Goal: Navigation & Orientation: Go to known website

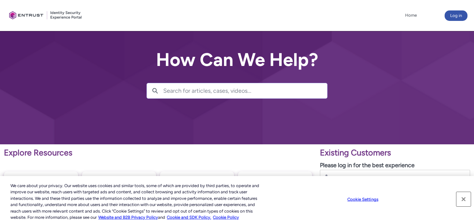
click at [463, 200] on button "Close" at bounding box center [463, 199] width 14 height 14
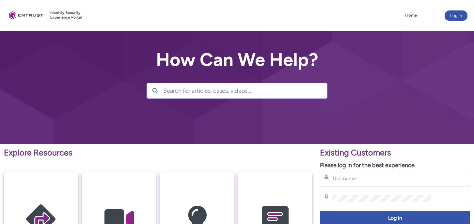
click at [412, 14] on link "Home" at bounding box center [410, 15] width 15 height 10
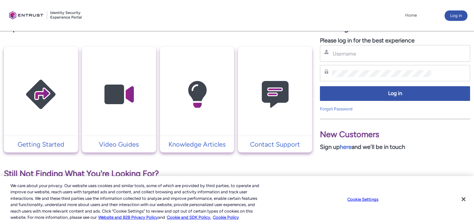
scroll to position [130, 0]
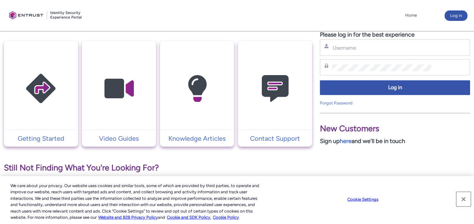
click at [463, 199] on button "Close" at bounding box center [463, 199] width 14 height 14
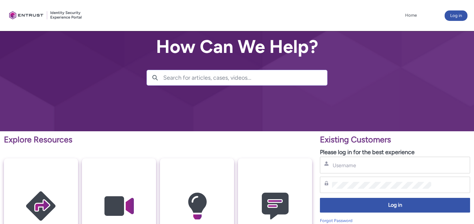
scroll to position [0, 0]
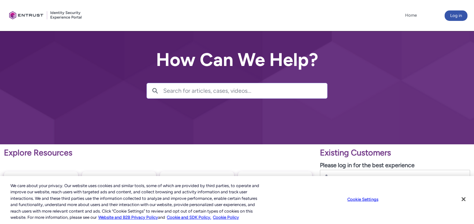
click at [13, 15] on div at bounding box center [46, 15] width 78 height 24
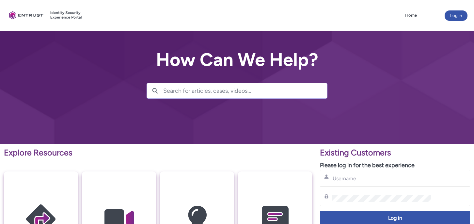
click at [113, 121] on div at bounding box center [237, 72] width 474 height 144
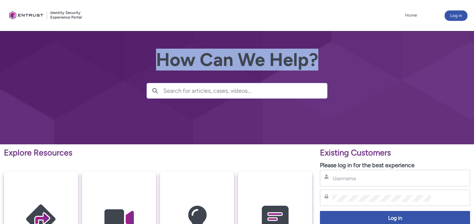
drag, startPoint x: 79, startPoint y: 50, endPoint x: 292, endPoint y: 89, distance: 215.9
click at [292, 89] on div "How Can We Help? Search Search " "" at bounding box center [237, 72] width 474 height 144
click at [472, 144] on div at bounding box center [237, 72] width 474 height 144
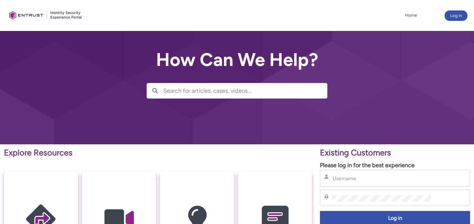
click at [454, 84] on div at bounding box center [237, 72] width 474 height 144
click at [391, 194] on div "Password" at bounding box center [395, 198] width 142 height 8
click at [193, 12] on ul "Home More" at bounding box center [258, 15] width 320 height 10
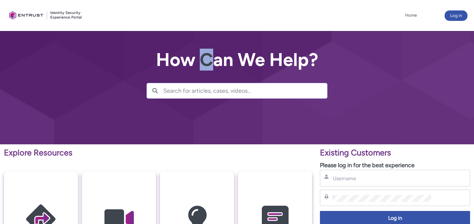
click at [214, 49] on div "How Can We Help? Search Search " "" at bounding box center [236, 72] width 181 height 53
